Goal: Answer question/provide support

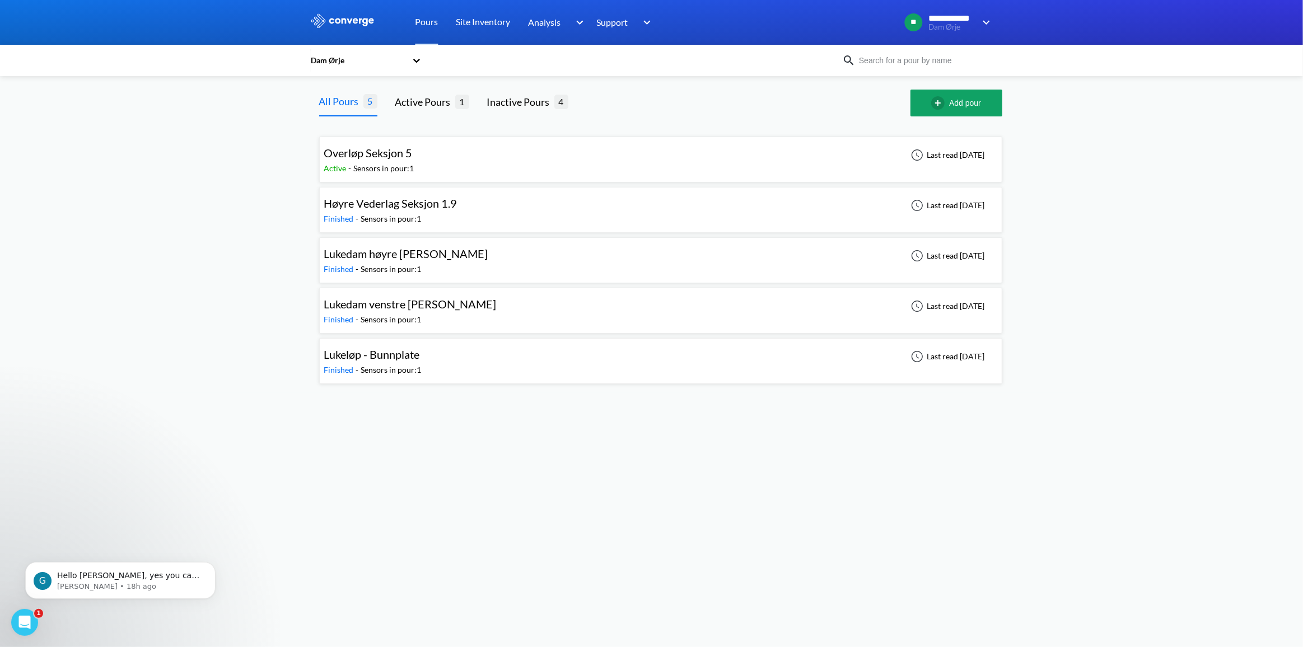
click at [423, 155] on div "Overløp Seksjon 5 Active - Sensors in pour: 1 Last read [DATE]" at bounding box center [660, 160] width 673 height 36
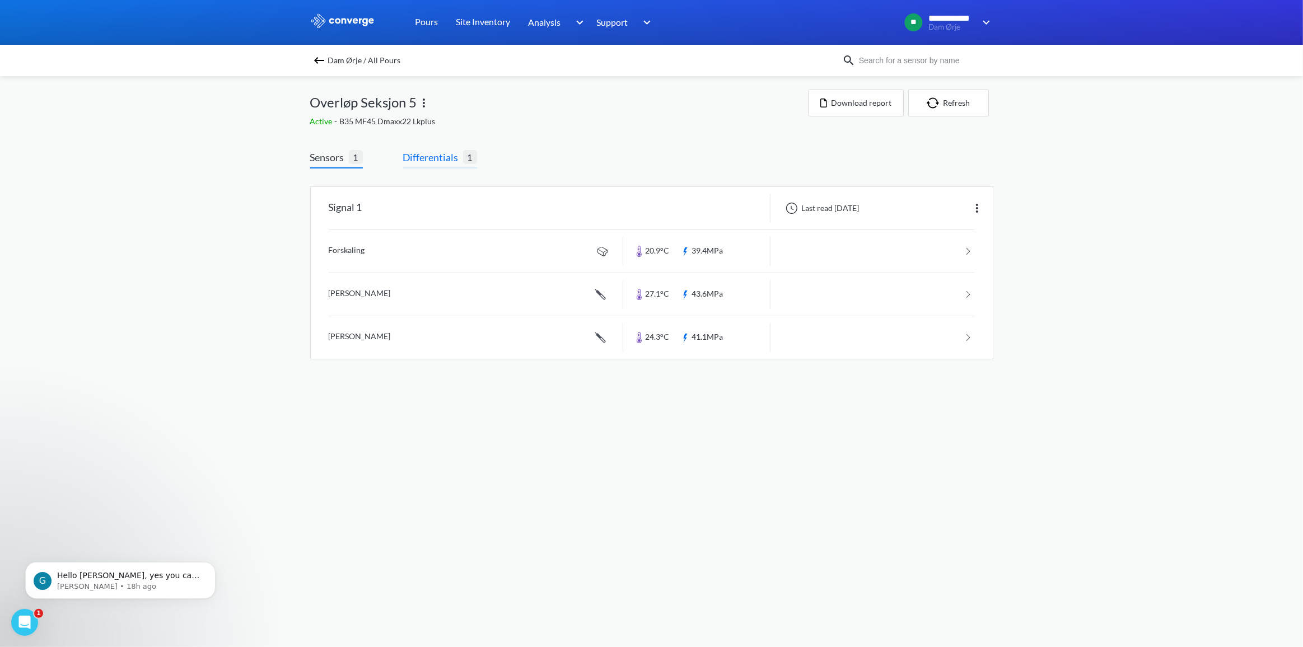
click at [431, 150] on span "Differentials" at bounding box center [433, 158] width 60 height 16
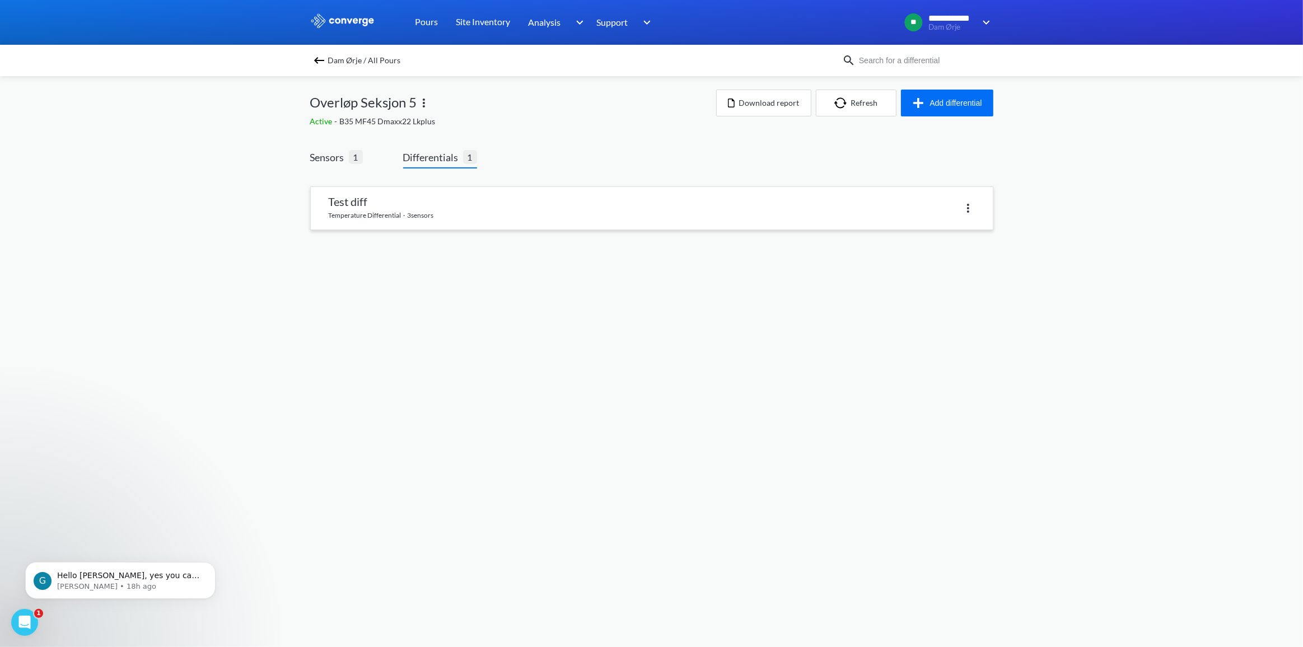
click at [418, 206] on link at bounding box center [652, 208] width 682 height 43
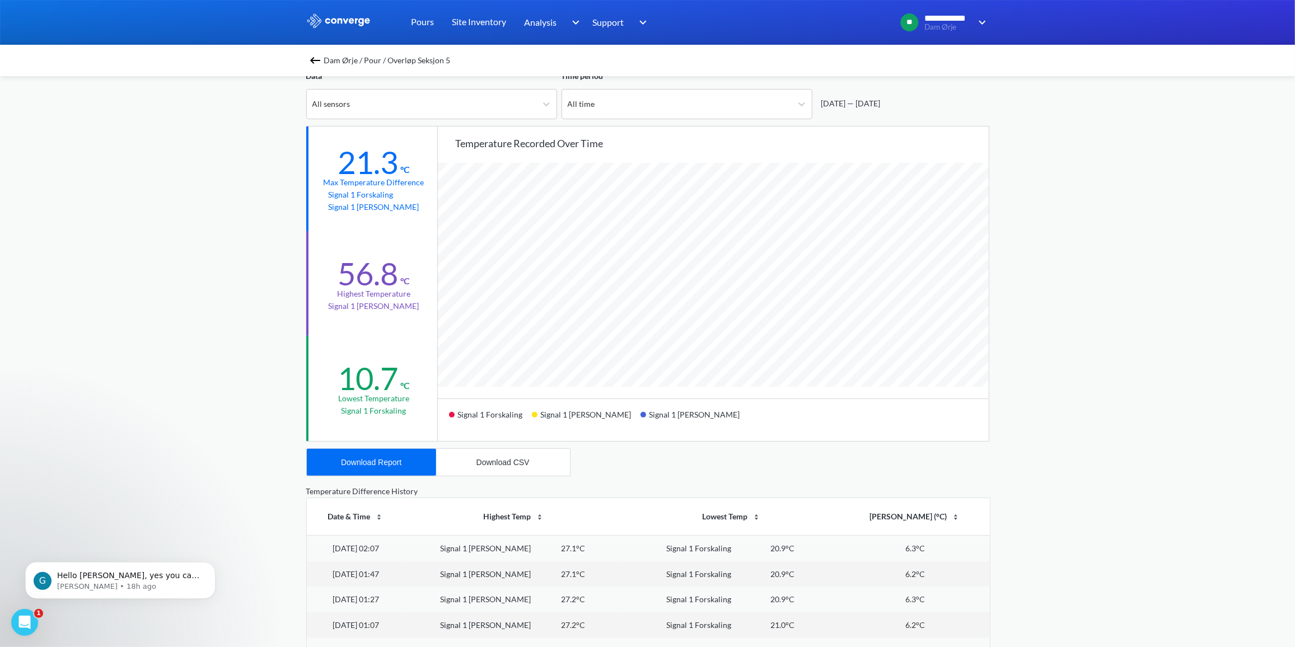
scroll to position [35, 0]
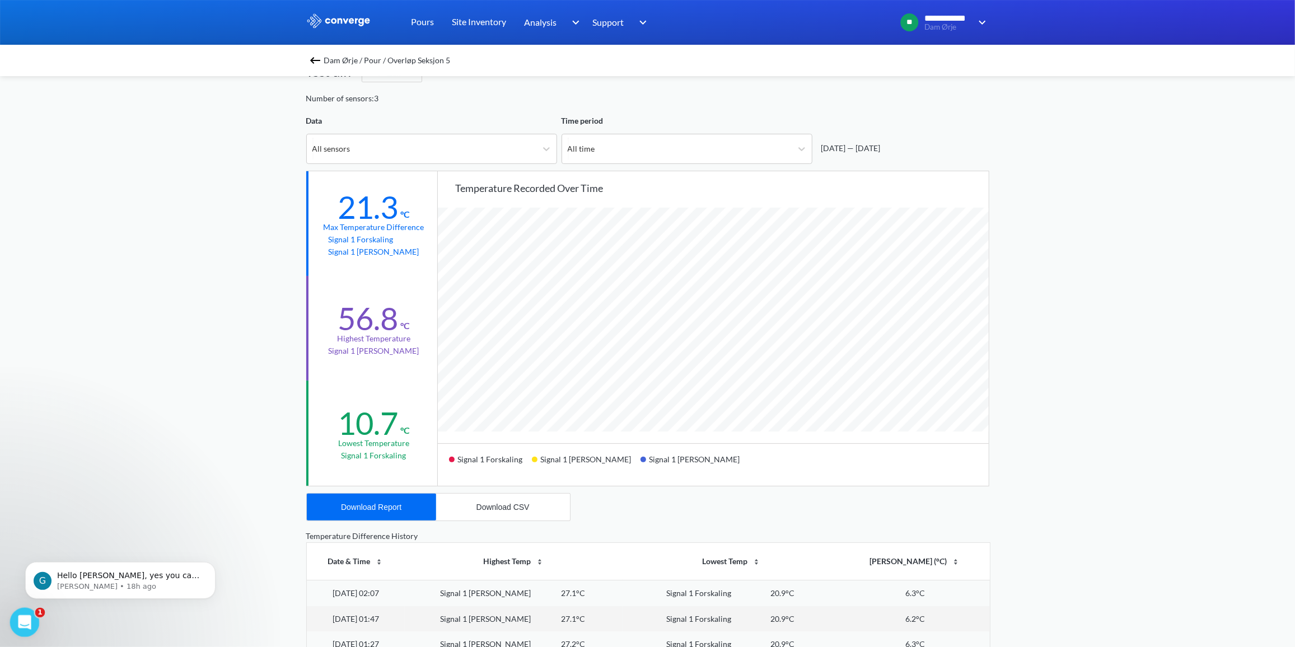
click at [20, 617] on icon "Open Intercom Messenger" at bounding box center [23, 621] width 18 height 18
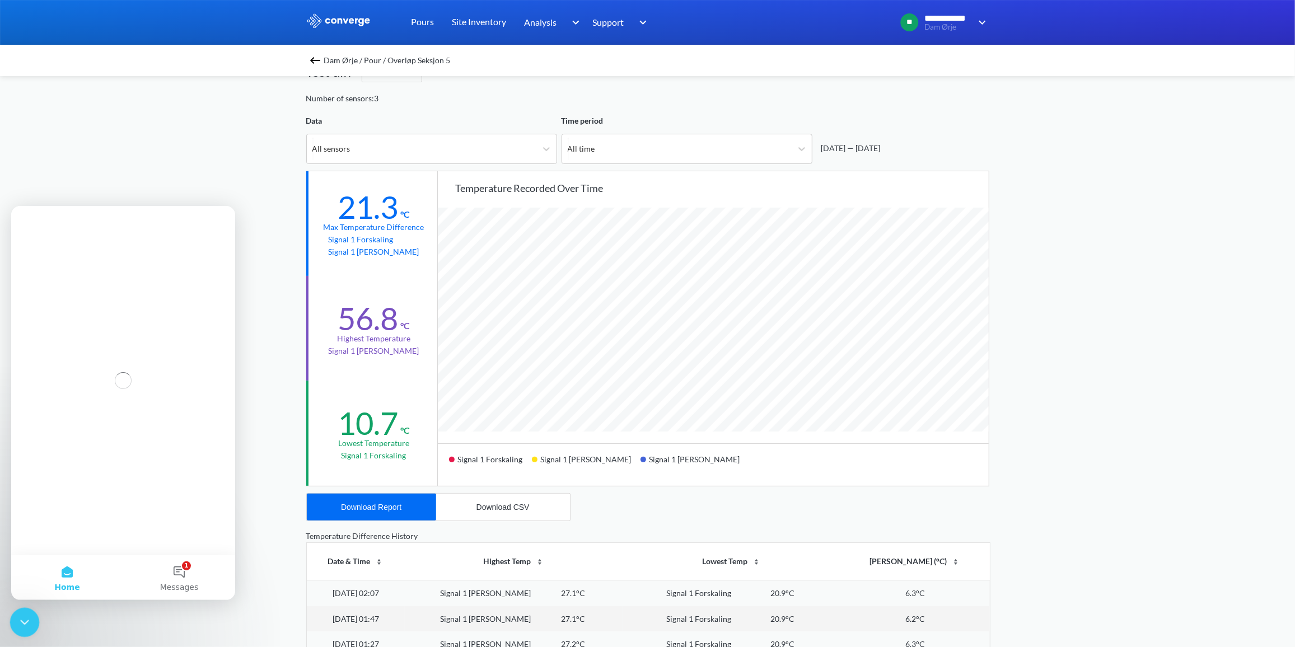
scroll to position [0, 0]
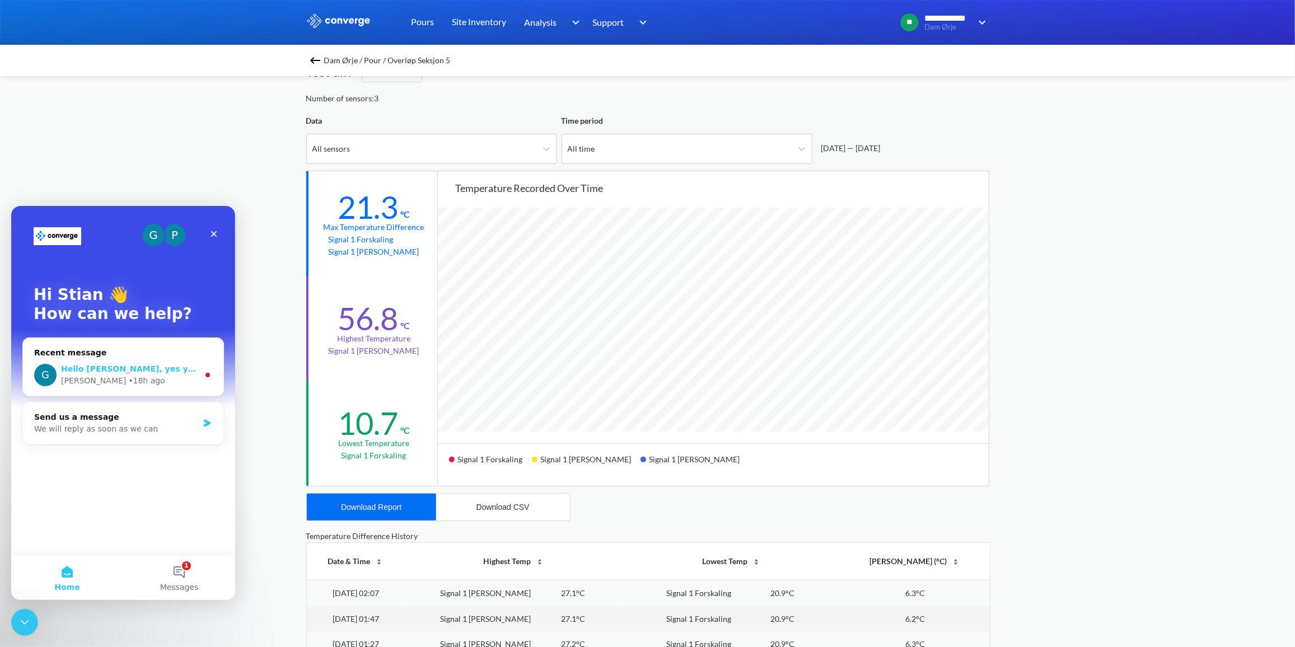
click at [172, 365] on span "Hello [PERSON_NAME], yes you can absolutely do that. It's done via Differential…" at bounding box center [475, 368] width 828 height 9
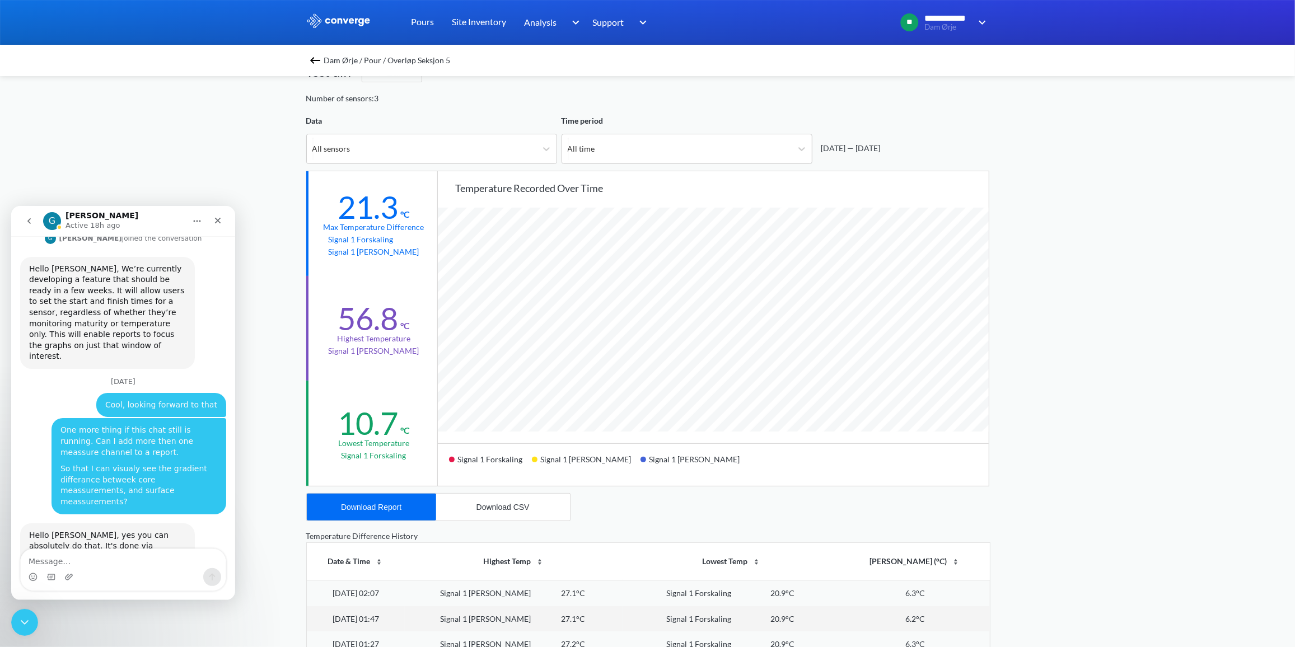
scroll to position [205, 0]
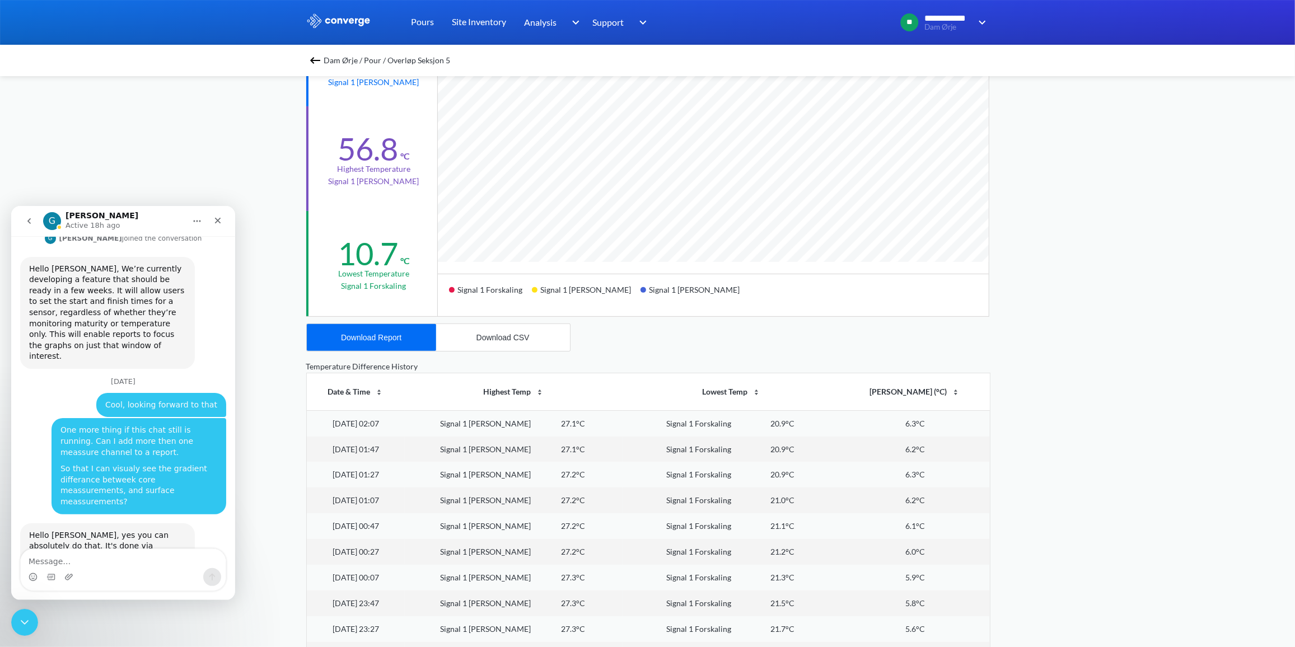
click at [114, 562] on textarea "Message…" at bounding box center [123, 558] width 205 height 19
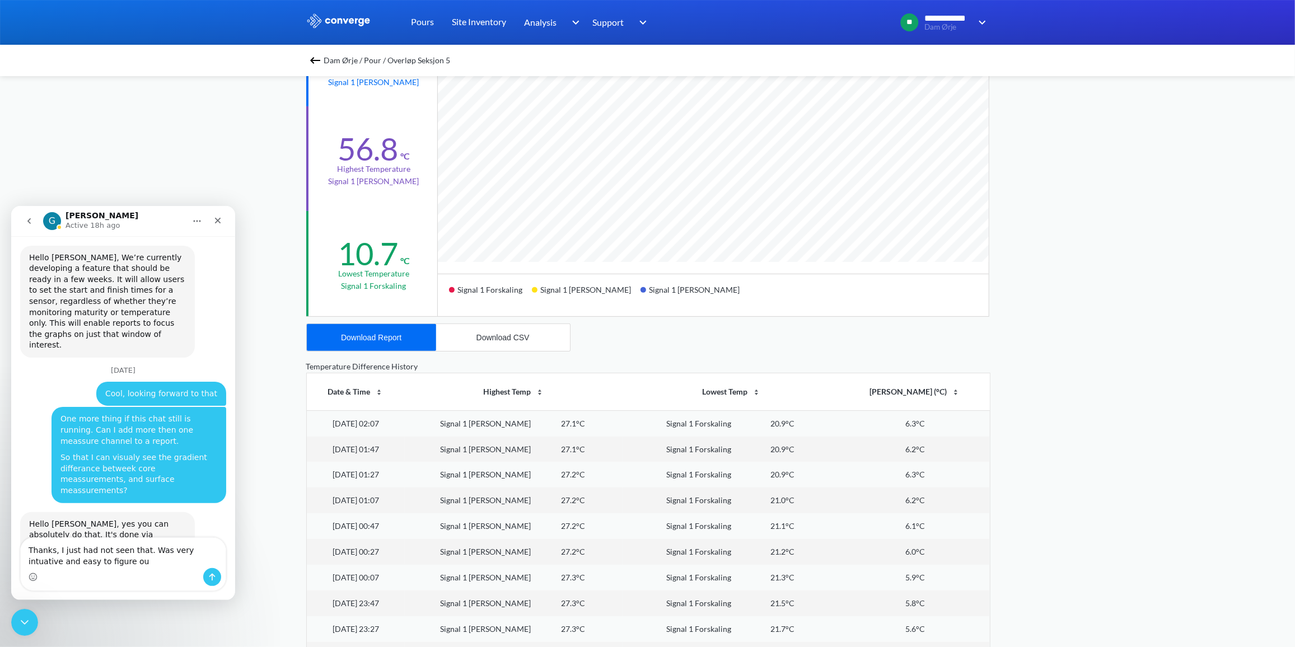
type textarea "Thanks, I just had not seen that. Was very intuative and easy to figure out"
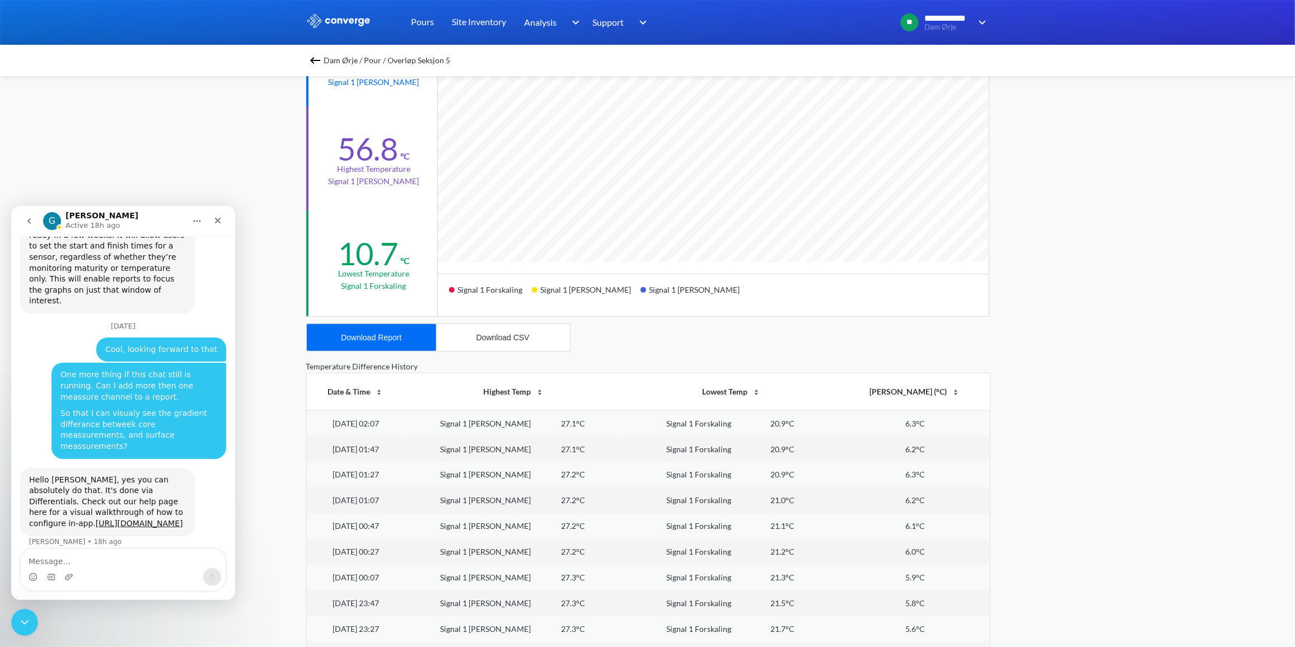
scroll to position [316, 0]
click at [218, 218] on icon "Close" at bounding box center [217, 220] width 9 height 9
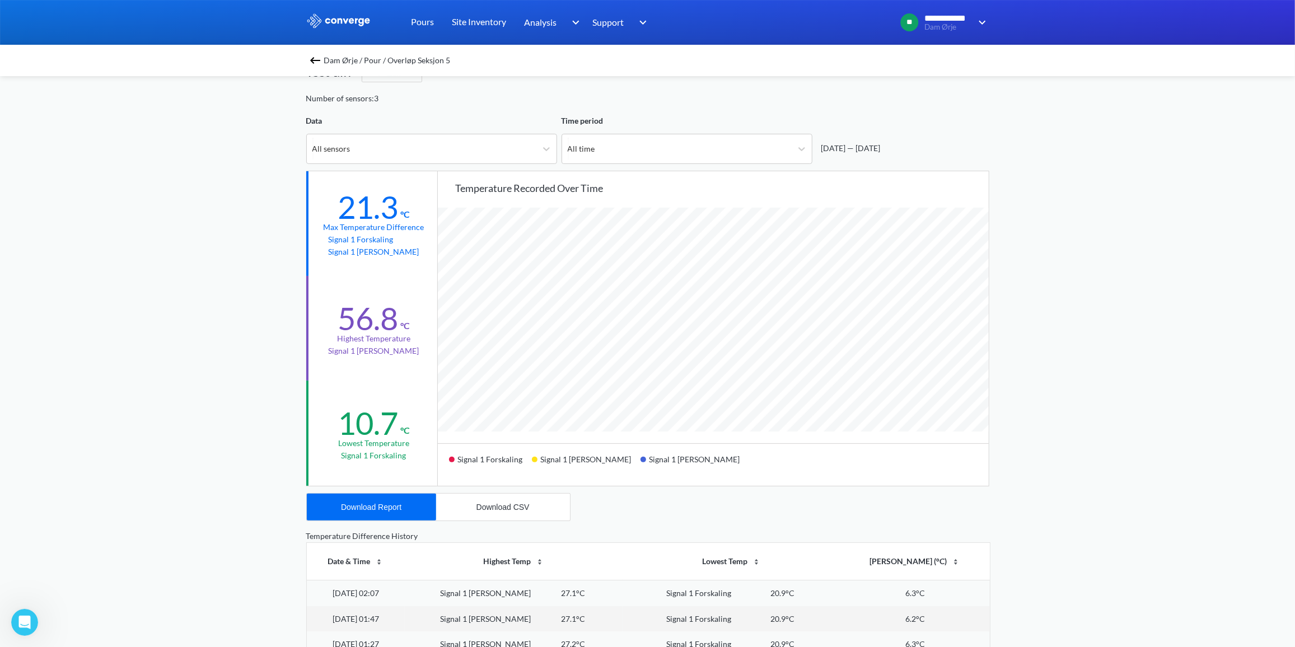
scroll to position [0, 0]
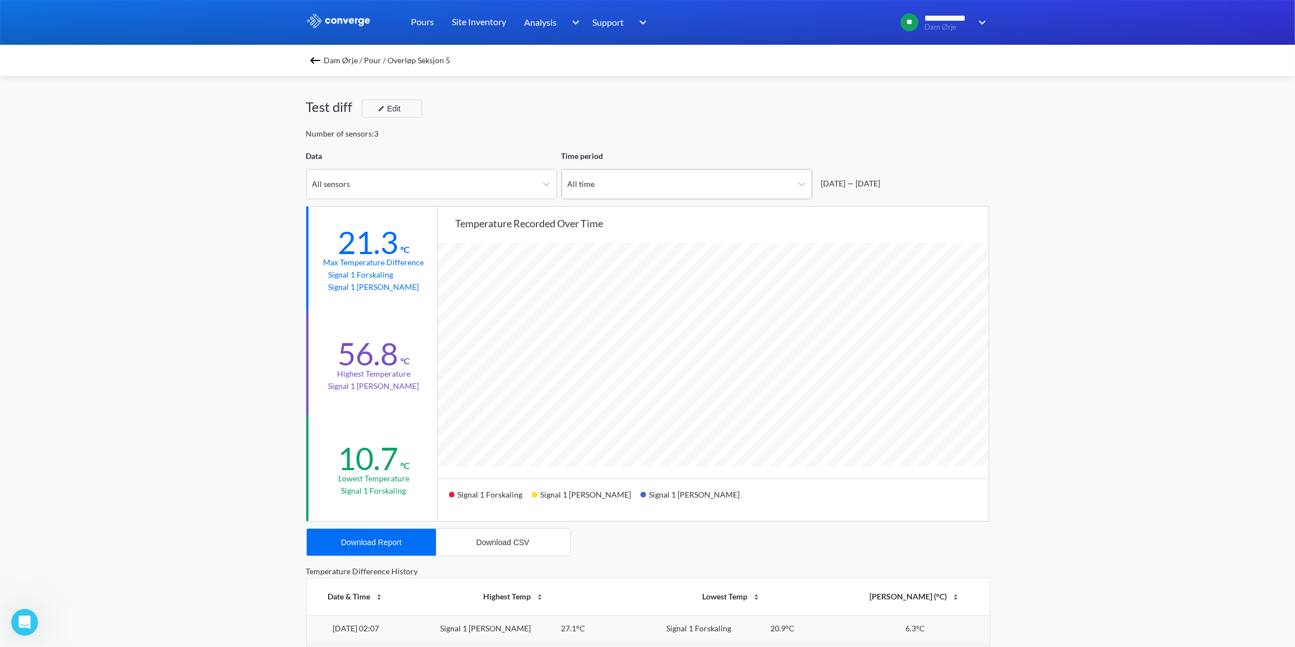
click at [765, 189] on div "All time" at bounding box center [677, 184] width 230 height 29
click at [683, 184] on div "All time" at bounding box center [677, 184] width 230 height 29
click at [419, 63] on span "Dam Ørje / Pour / Overløp Seksjon 5" at bounding box center [387, 61] width 127 height 16
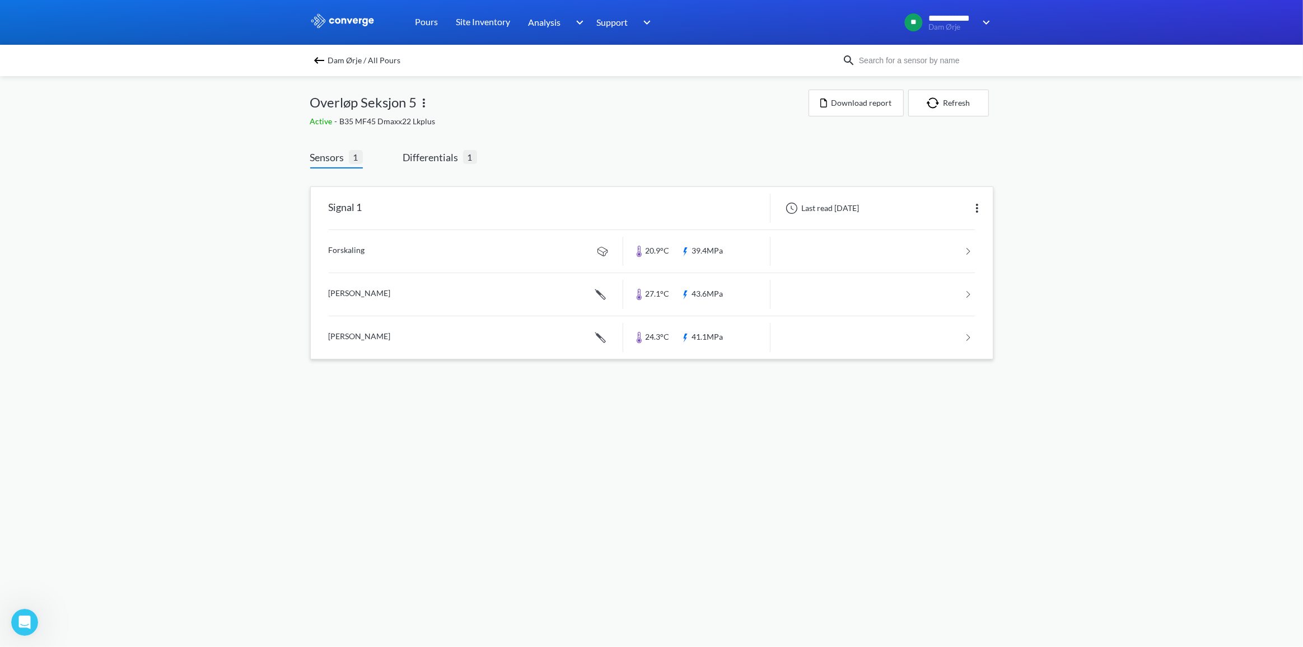
click at [981, 206] on img at bounding box center [977, 208] width 13 height 13
click at [953, 211] on div "Edit" at bounding box center [948, 208] width 72 height 21
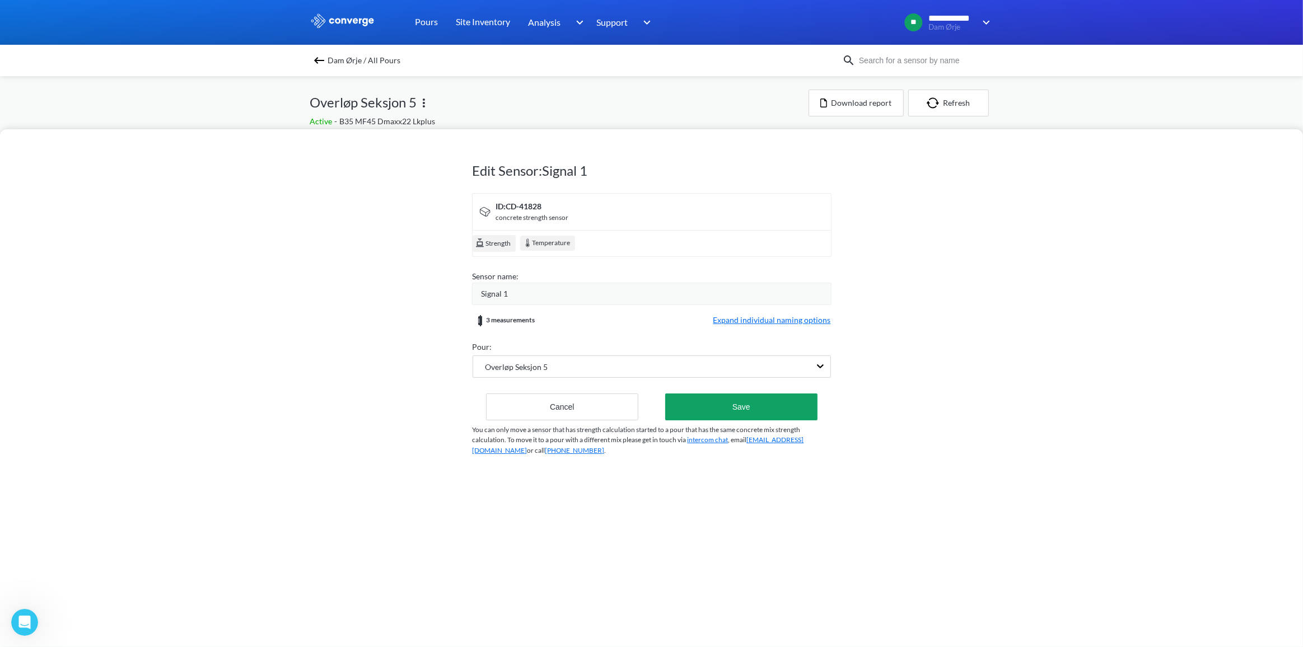
click at [332, 275] on div "Edit Sensor: Signal 1 ID: CD-41828 concrete strength sensor Strength Temperatur…" at bounding box center [651, 388] width 1303 height 518
